Goal: Transaction & Acquisition: Purchase product/service

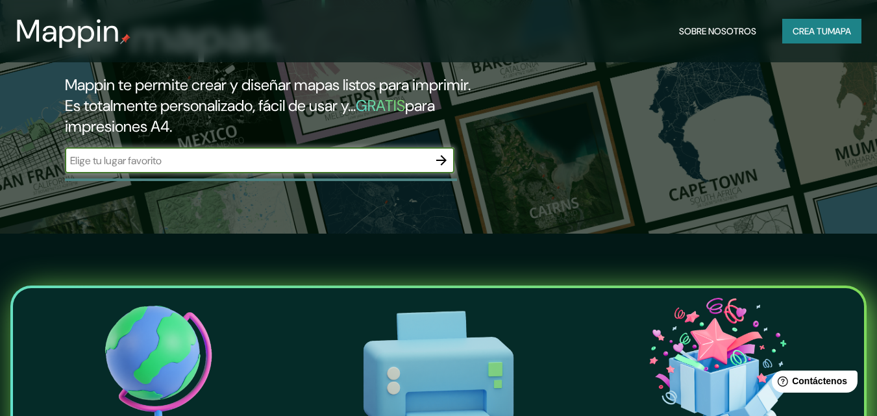
scroll to position [117, 0]
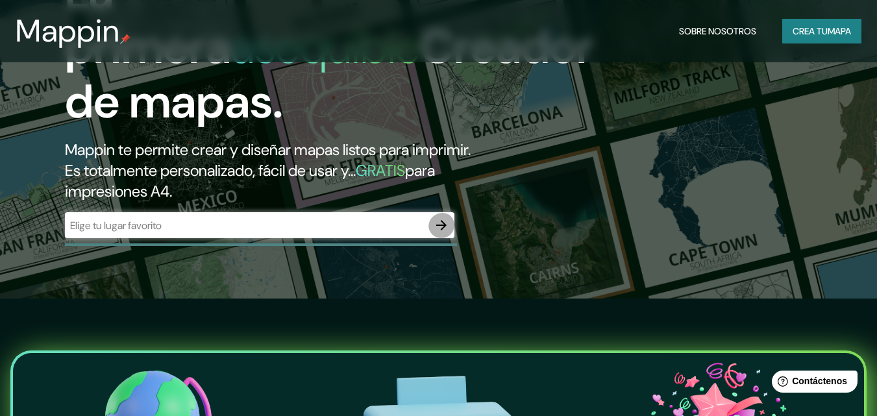
click at [447, 233] on icon "button" at bounding box center [442, 225] width 16 height 16
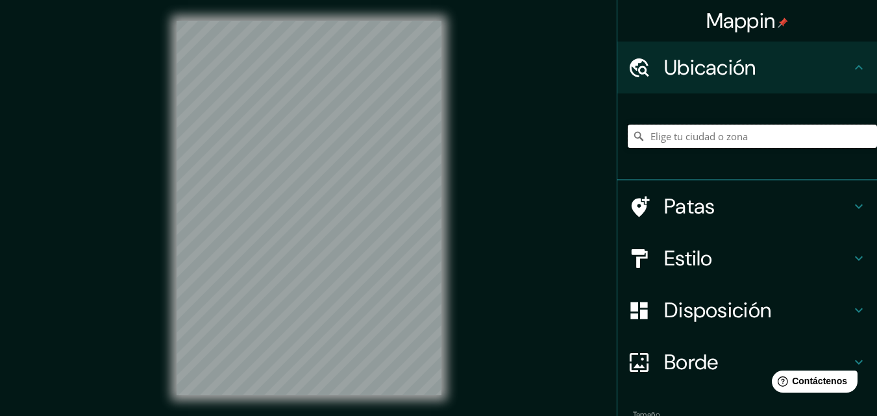
click at [692, 148] on input "Elige tu ciudad o zona" at bounding box center [752, 136] width 249 height 23
click at [687, 147] on input "Elige tu ciudad o zona" at bounding box center [752, 136] width 249 height 23
type input "B"
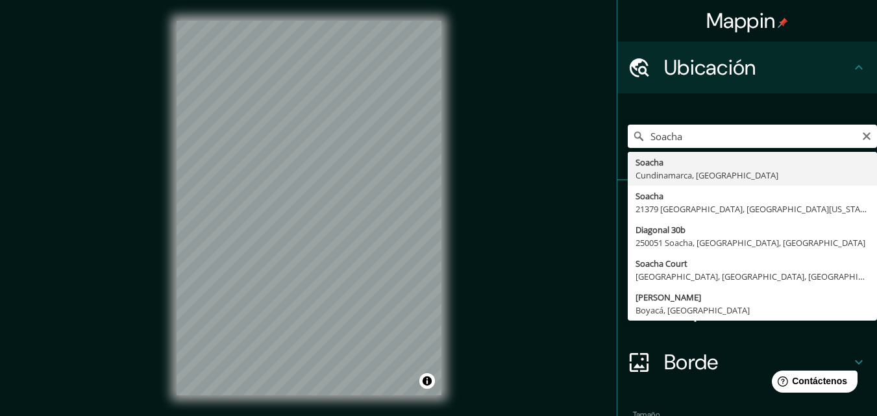
type input "Soacha, [GEOGRAPHIC_DATA], [GEOGRAPHIC_DATA]"
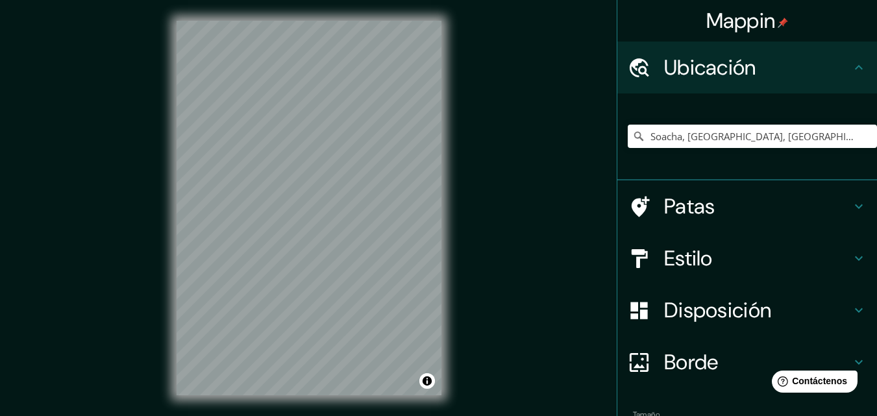
click at [852, 266] on icon at bounding box center [859, 259] width 16 height 16
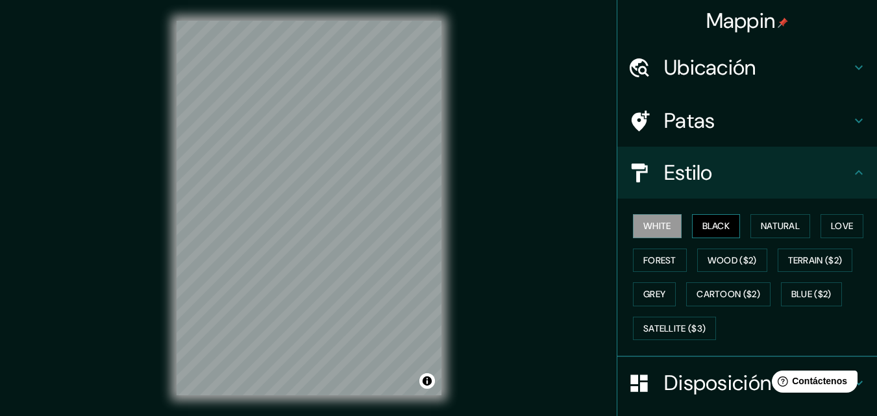
click at [717, 238] on button "Black" at bounding box center [716, 226] width 49 height 24
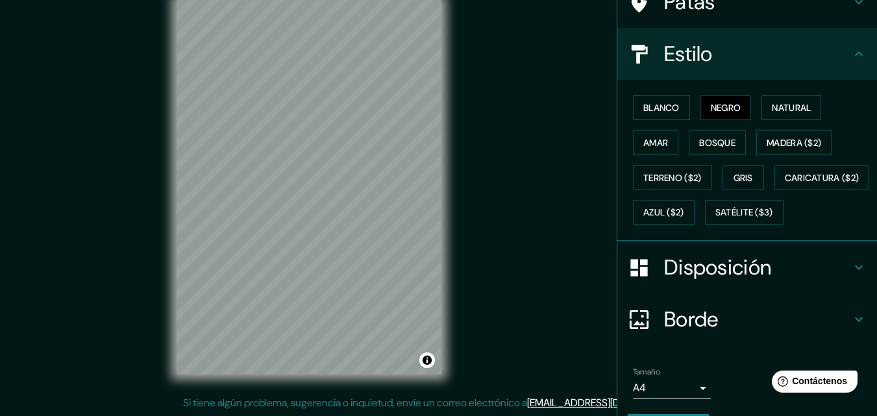
scroll to position [130, 0]
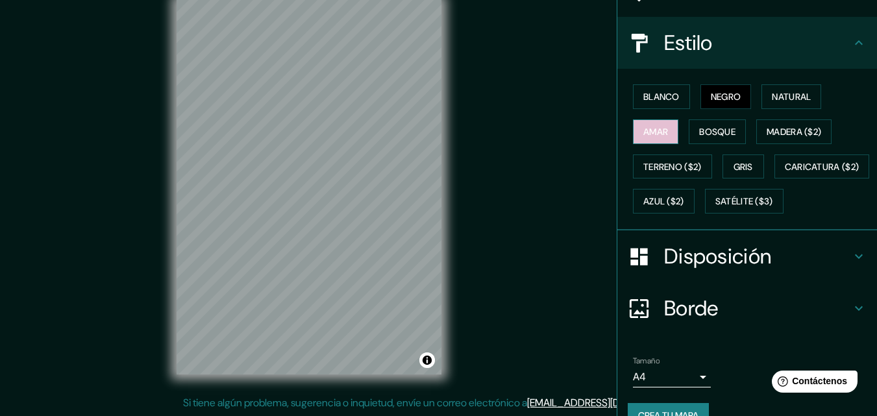
click at [659, 138] on font "Amar" at bounding box center [655, 132] width 25 height 12
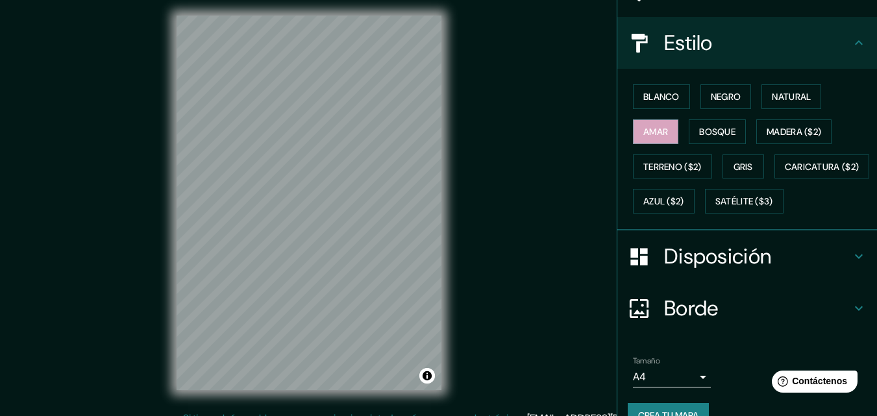
scroll to position [0, 0]
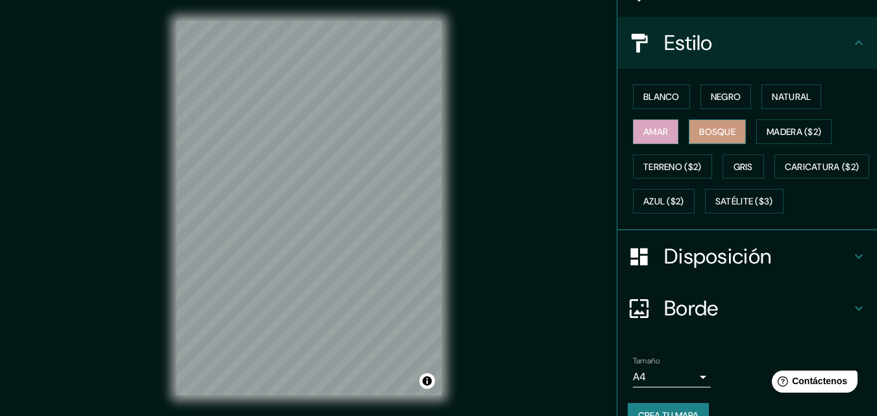
click at [709, 138] on font "Bosque" at bounding box center [717, 132] width 36 height 12
click at [792, 103] on font "Natural" at bounding box center [791, 97] width 39 height 12
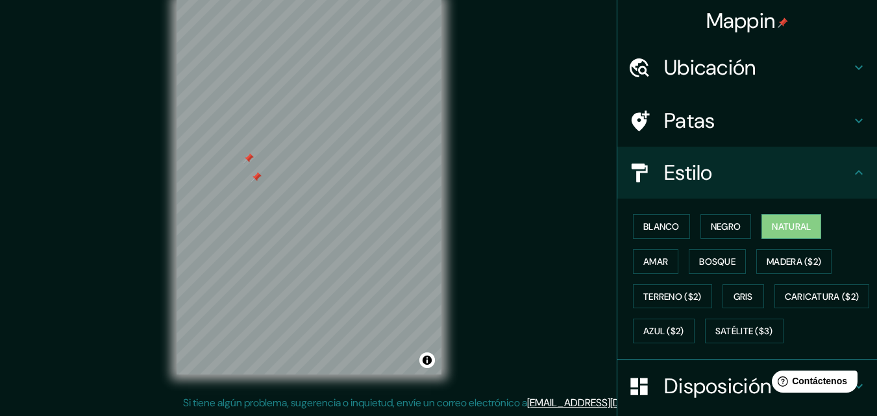
click at [808, 73] on h4 "Ubicación" at bounding box center [757, 68] width 187 height 26
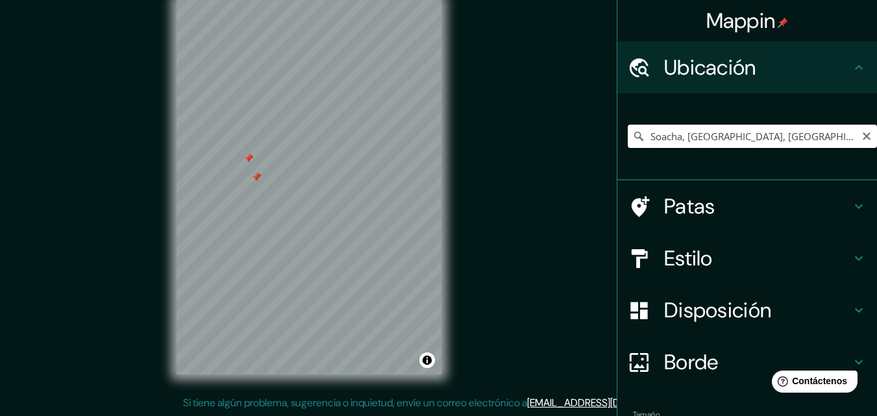
click at [767, 145] on input "Soacha, [GEOGRAPHIC_DATA], [GEOGRAPHIC_DATA]" at bounding box center [752, 136] width 249 height 23
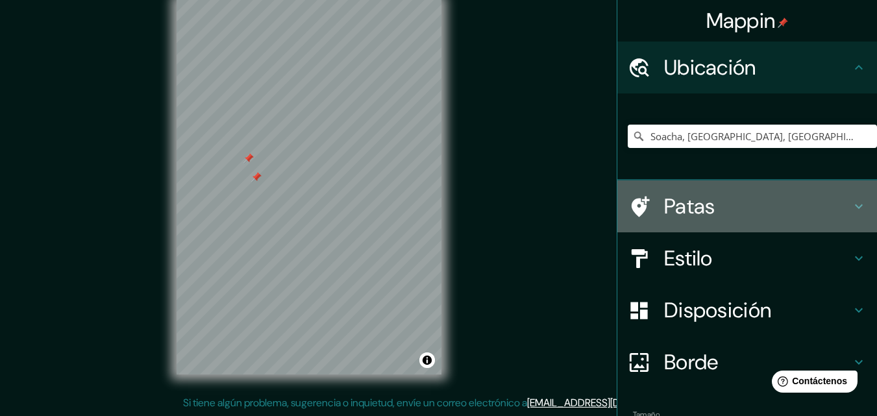
click at [727, 206] on h4 "Patas" at bounding box center [757, 206] width 187 height 26
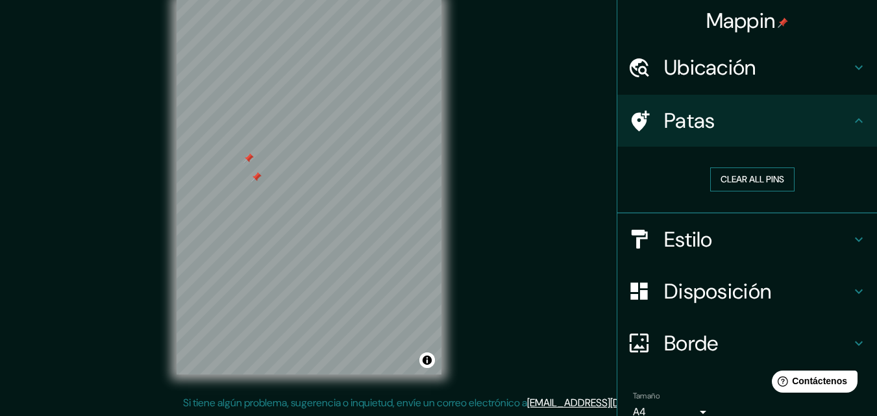
click at [761, 191] on button "Clear all pins" at bounding box center [752, 179] width 84 height 24
click at [739, 191] on button "Clear all pins" at bounding box center [752, 179] width 84 height 24
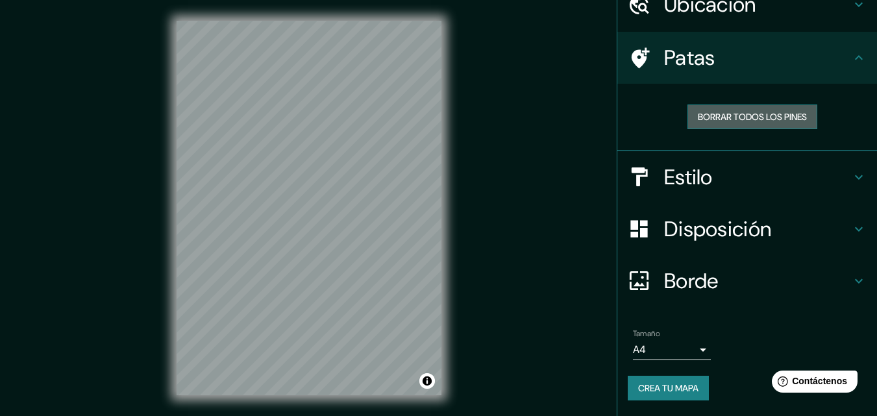
click at [770, 111] on font "Borrar todos los pines" at bounding box center [752, 117] width 109 height 12
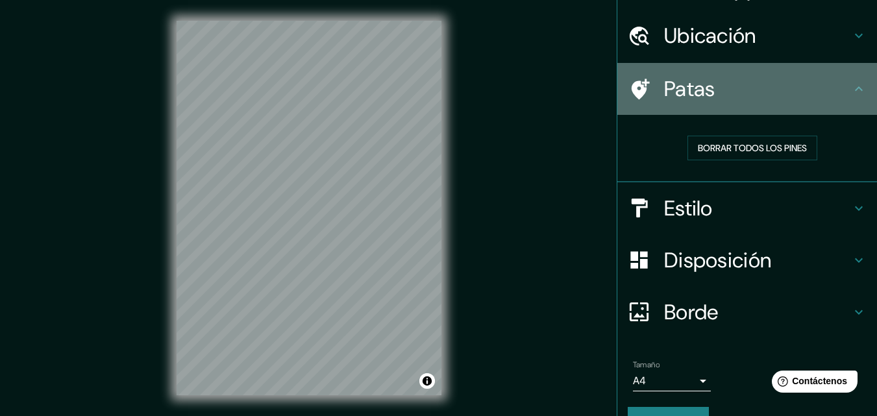
click at [852, 112] on div "Patas" at bounding box center [747, 89] width 260 height 52
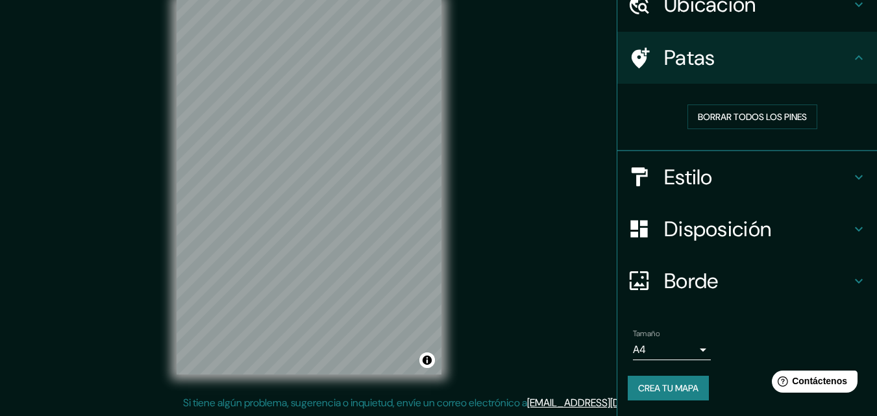
scroll to position [98, 0]
click at [669, 387] on font "Crea tu mapa" at bounding box center [668, 388] width 60 height 12
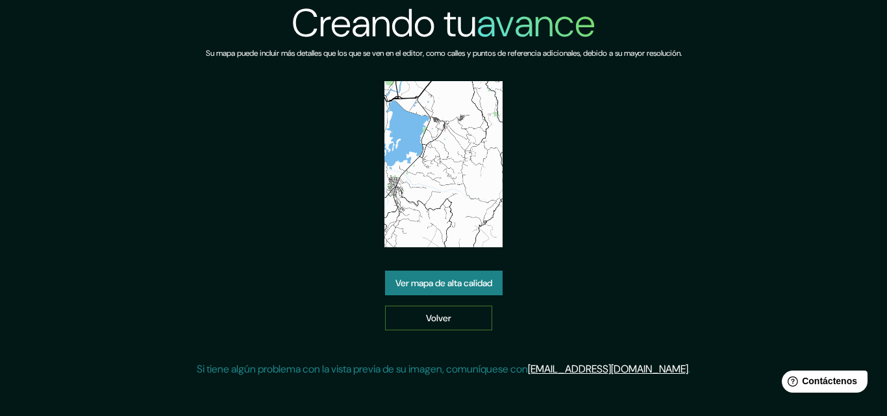
click at [458, 330] on link "Volver" at bounding box center [438, 318] width 107 height 25
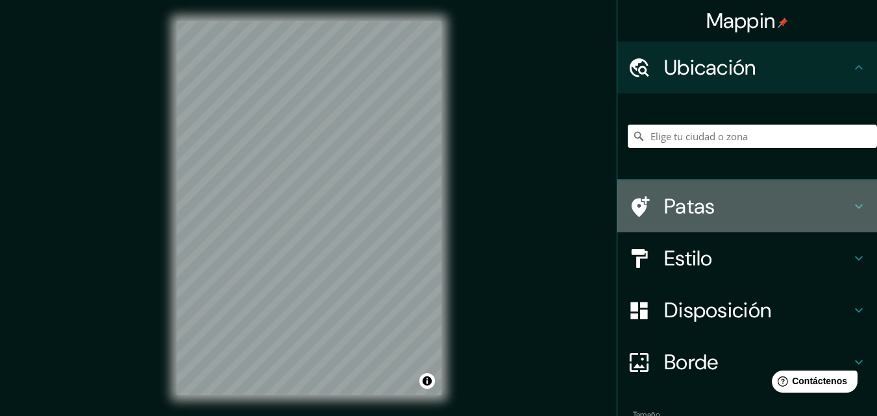
click at [670, 220] on font "Patas" at bounding box center [689, 206] width 51 height 27
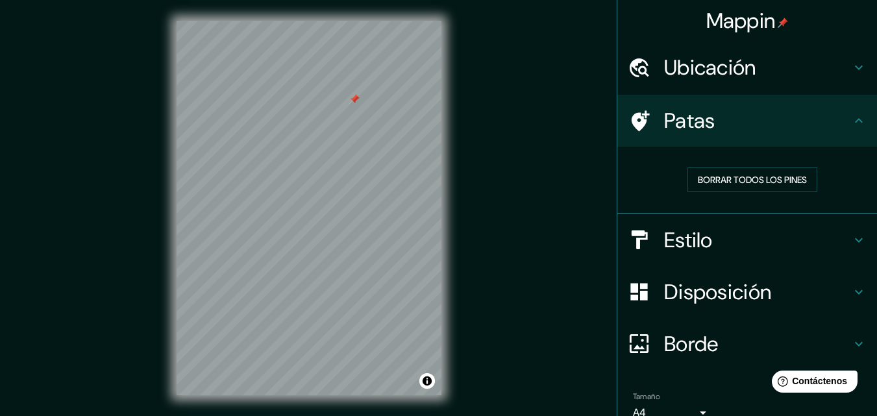
click at [750, 93] on div "Ubicación" at bounding box center [747, 68] width 260 height 52
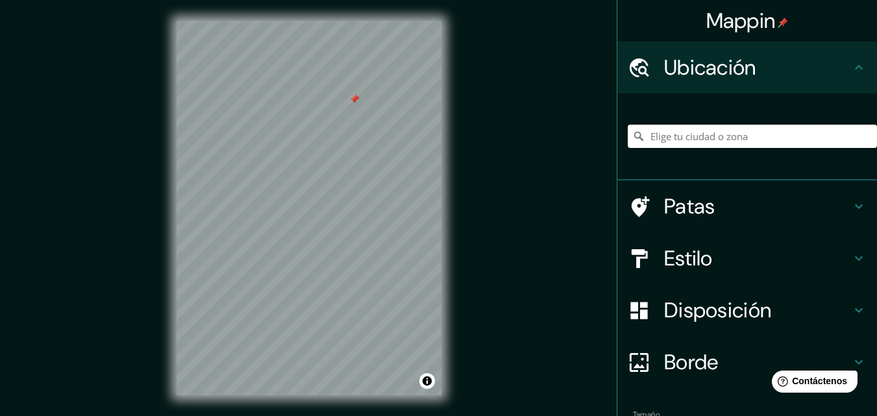
click at [763, 145] on input "Elige tu ciudad o zona" at bounding box center [752, 136] width 249 height 23
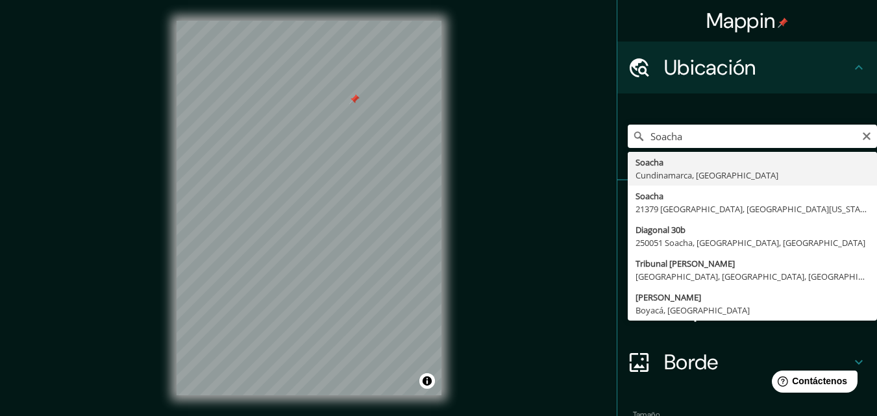
type input "Soacha, [GEOGRAPHIC_DATA], [GEOGRAPHIC_DATA]"
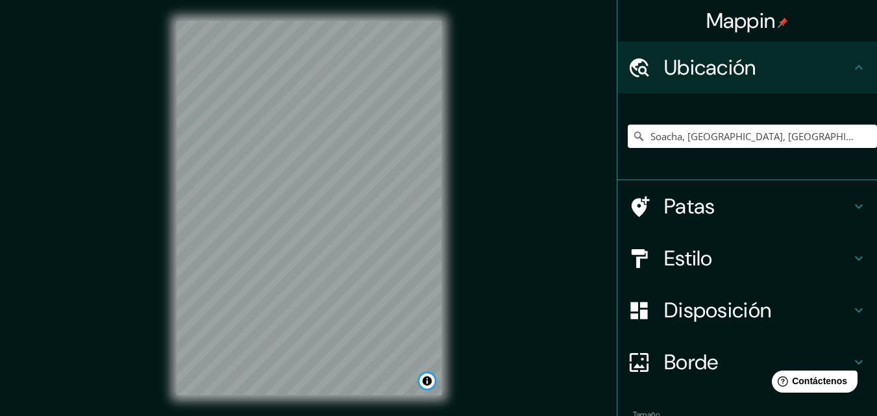
click at [431, 380] on button "Activar o desactivar atribución" at bounding box center [427, 381] width 16 height 16
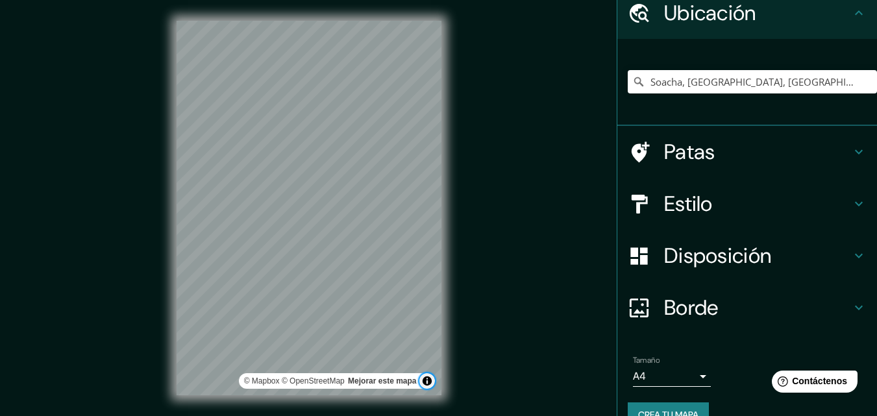
scroll to position [119, 0]
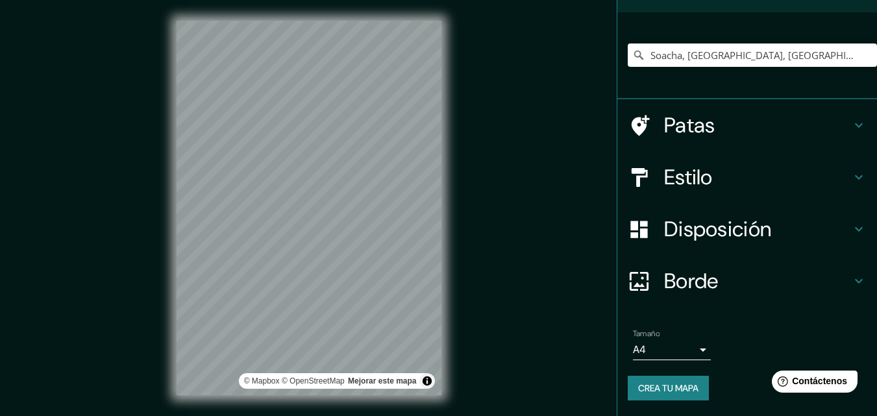
click at [689, 339] on body "Mappin Ubicación Soacha, Cundinamarca, Colombia Patas Estilo Disposición Borde …" at bounding box center [438, 208] width 877 height 416
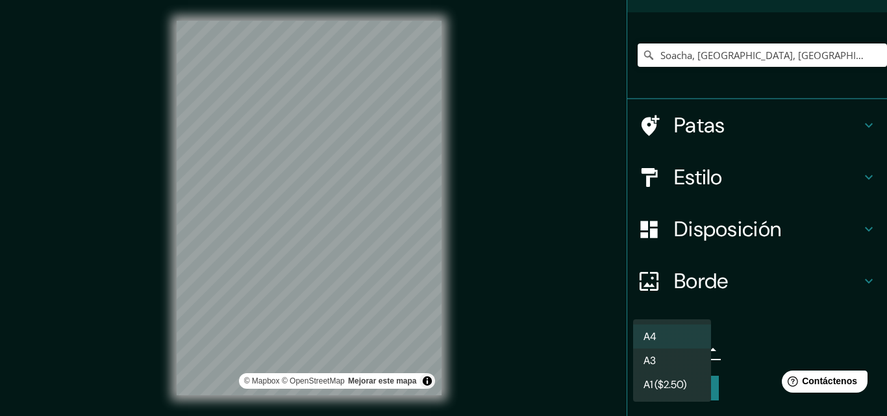
click at [752, 324] on div at bounding box center [443, 208] width 887 height 416
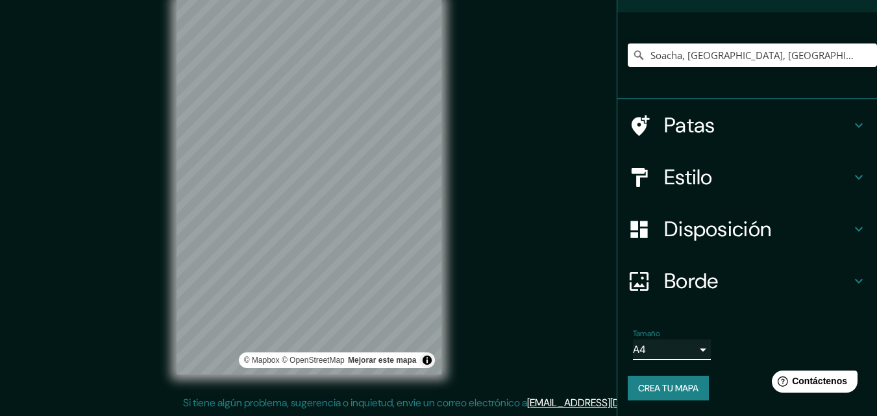
scroll to position [0, 0]
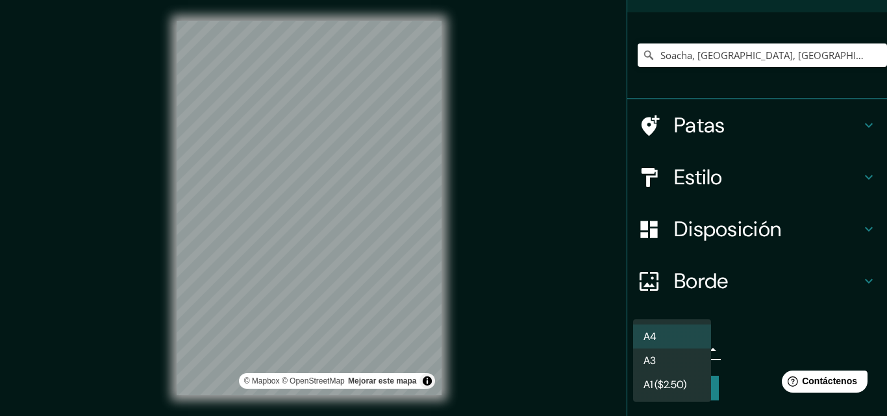
click at [567, 249] on div at bounding box center [443, 208] width 887 height 416
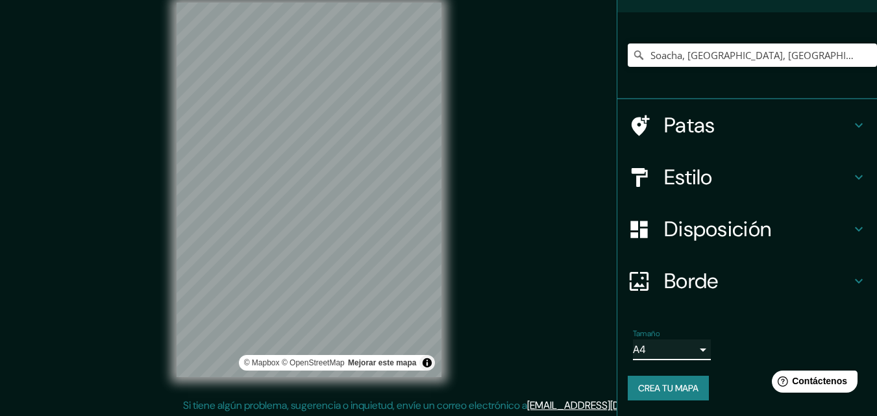
scroll to position [28, 0]
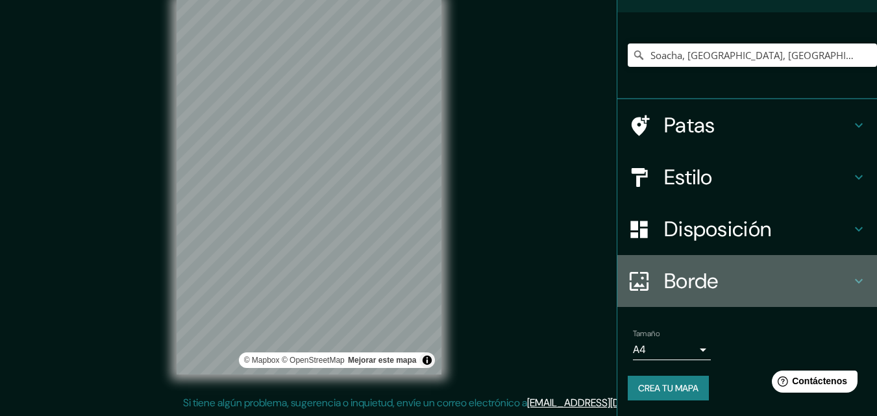
click at [664, 267] on font "Borde" at bounding box center [691, 280] width 55 height 27
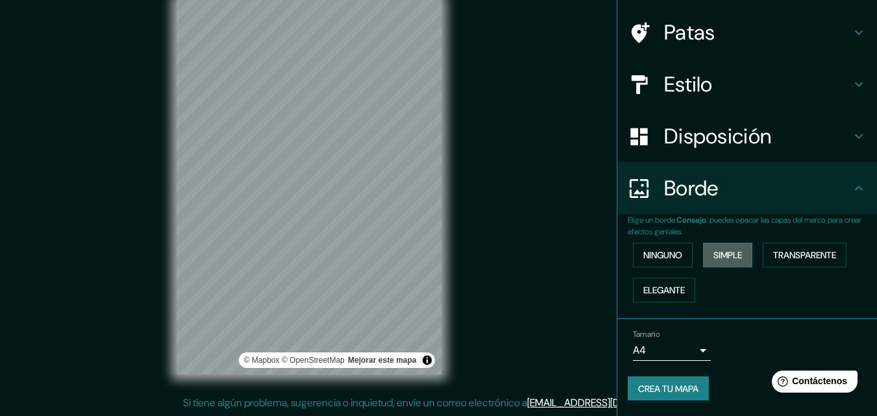
click at [720, 261] on font "Simple" at bounding box center [727, 255] width 29 height 12
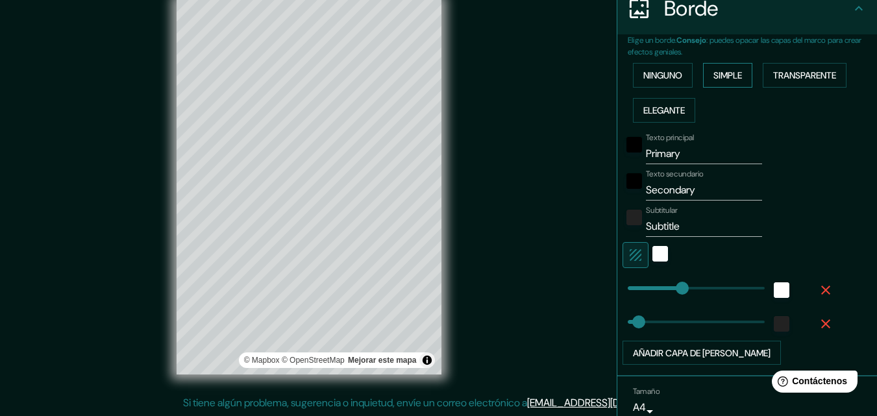
scroll to position [245, 0]
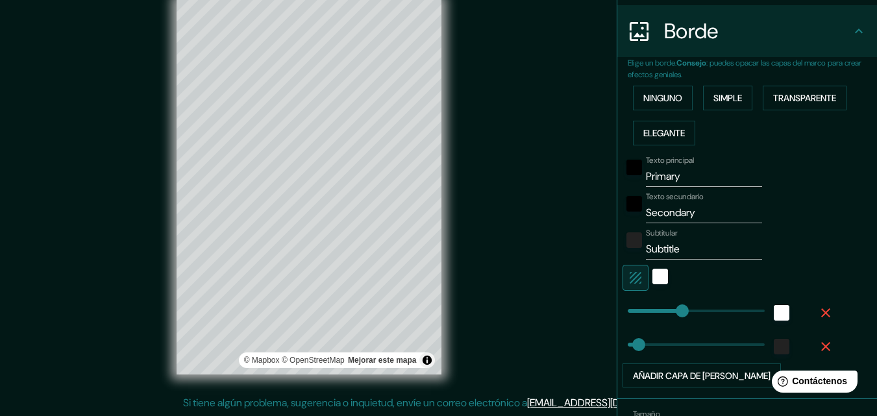
click at [426, 412] on div "Mappin Ubicación Soacha, Cundinamarca, Colombia Patas Estilo Disposición Borde …" at bounding box center [438, 197] width 877 height 437
click at [275, 0] on html "Mappin Ubicación Soacha, Cundinamarca, Colombia Patas Estilo Disposición Borde …" at bounding box center [438, 187] width 877 height 416
click at [340, 0] on html "Mappin Ubicación Soacha, Cundinamarca, Colombia Patas Estilo Disposición Borde …" at bounding box center [438, 187] width 877 height 416
click at [773, 104] on font "Transparente" at bounding box center [804, 98] width 63 height 12
click at [685, 139] on font "Elegante" at bounding box center [664, 133] width 42 height 12
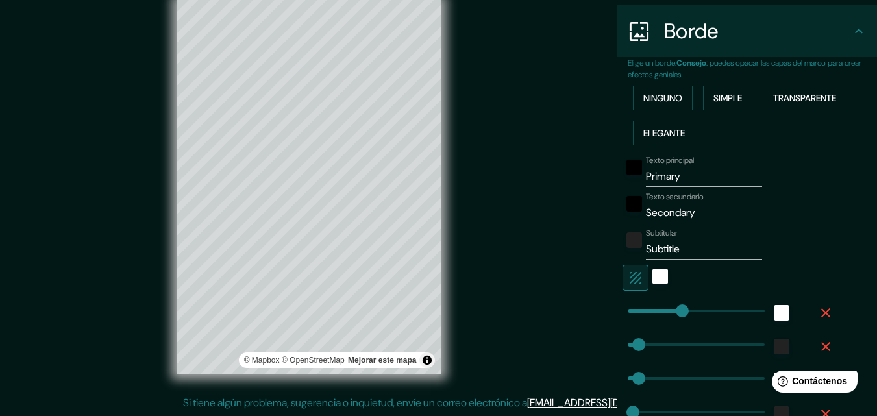
click at [773, 104] on font "Transparente" at bounding box center [804, 98] width 63 height 12
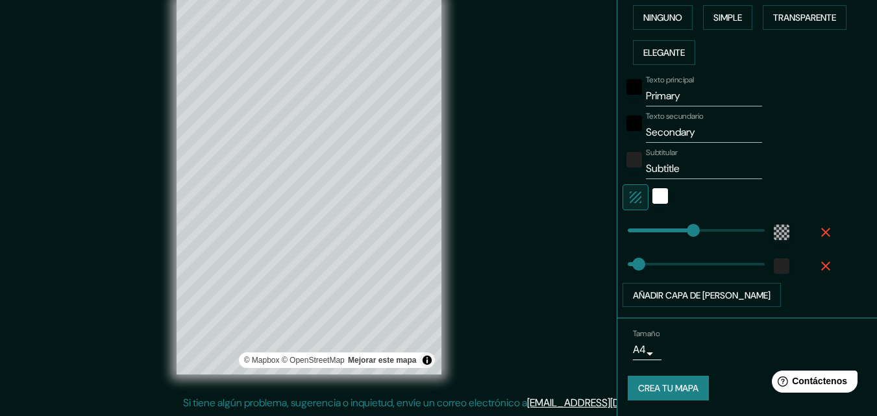
scroll to position [375, 0]
click at [511, 147] on div "Mappin Ubicación Soacha, Cundinamarca, Colombia Patas Estilo Disposición Borde …" at bounding box center [438, 197] width 877 height 437
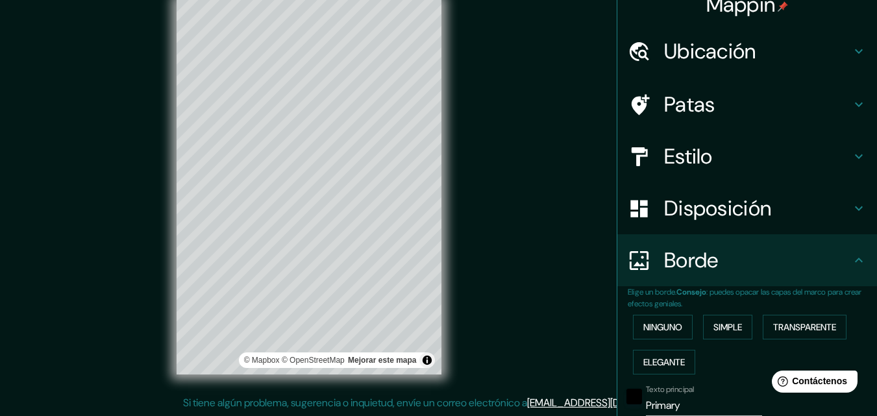
scroll to position [0, 0]
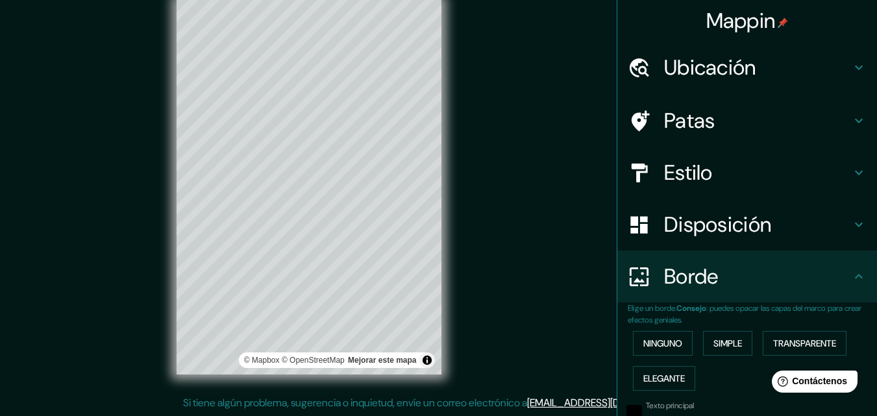
click at [765, 133] on h4 "Patas" at bounding box center [757, 121] width 187 height 26
type input "196"
type input "33"
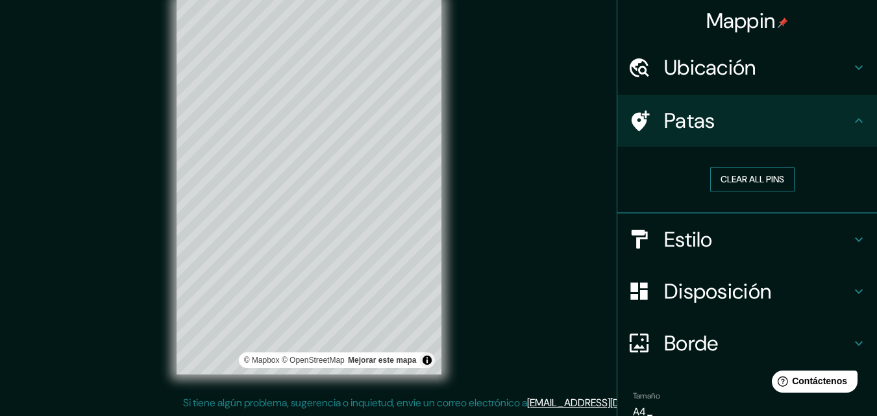
drag, startPoint x: 760, startPoint y: 198, endPoint x: 721, endPoint y: 200, distance: 39.0
click at [761, 191] on button "Clear all pins" at bounding box center [752, 179] width 84 height 24
click at [751, 191] on button "Clear all pins" at bounding box center [752, 179] width 84 height 24
